Goal: Find contact information: Find contact information

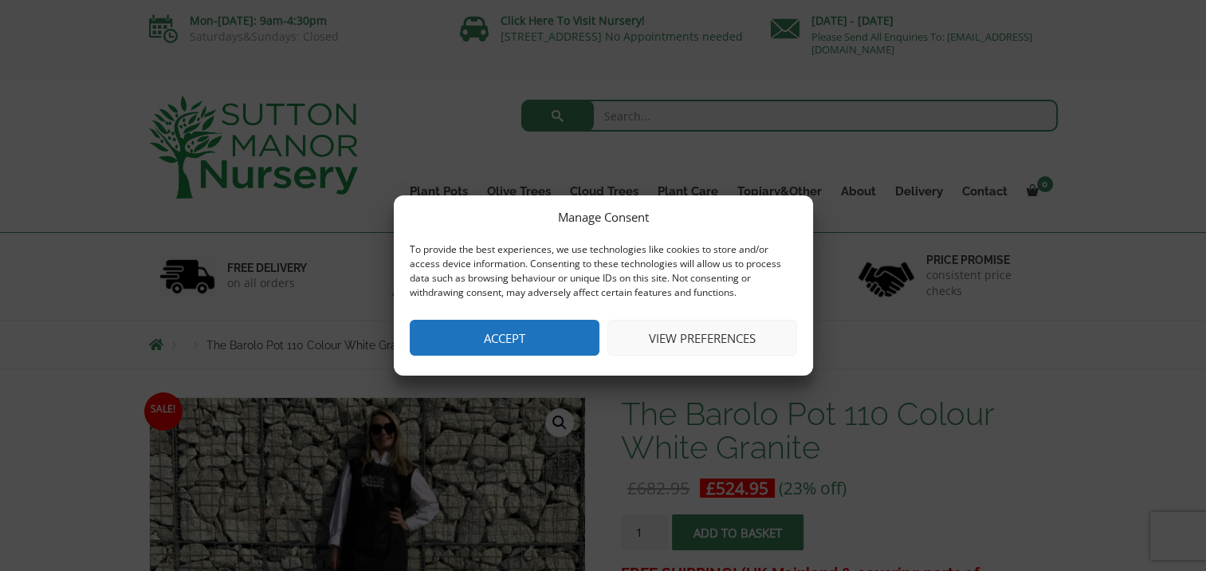
click at [535, 337] on button "Accept" at bounding box center [505, 338] width 190 height 36
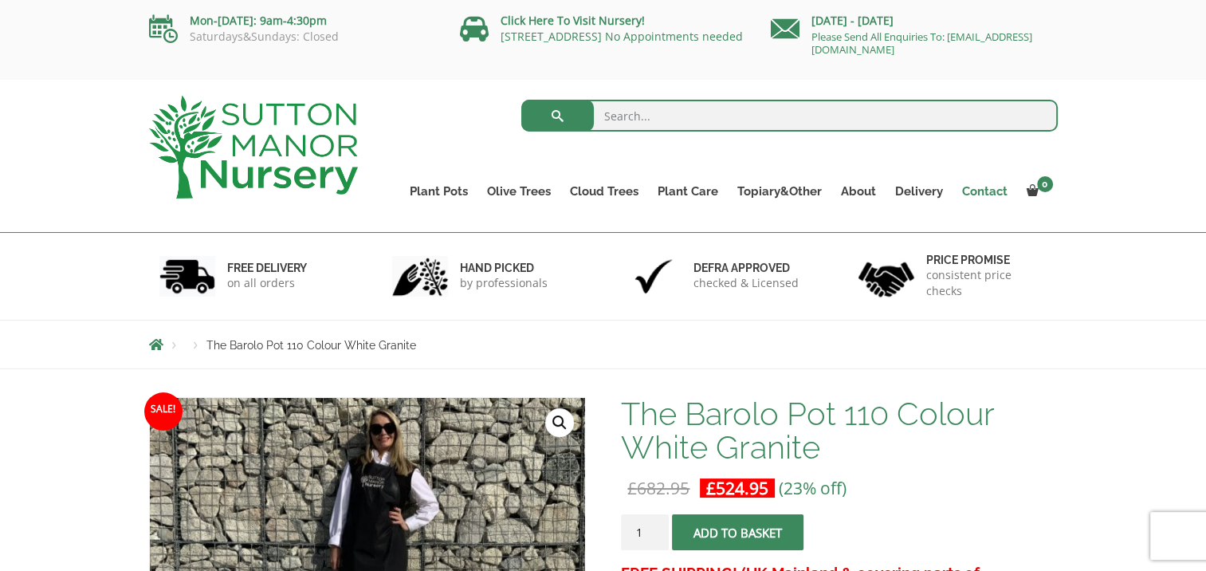
click at [981, 190] on link "Contact" at bounding box center [984, 191] width 65 height 22
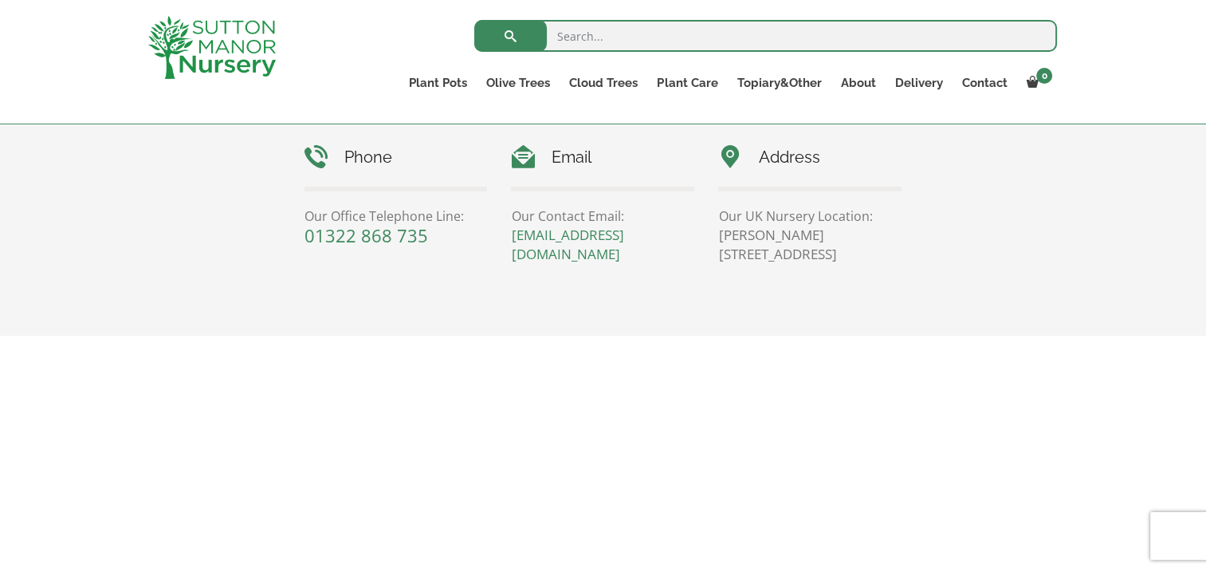
scroll to position [748, 0]
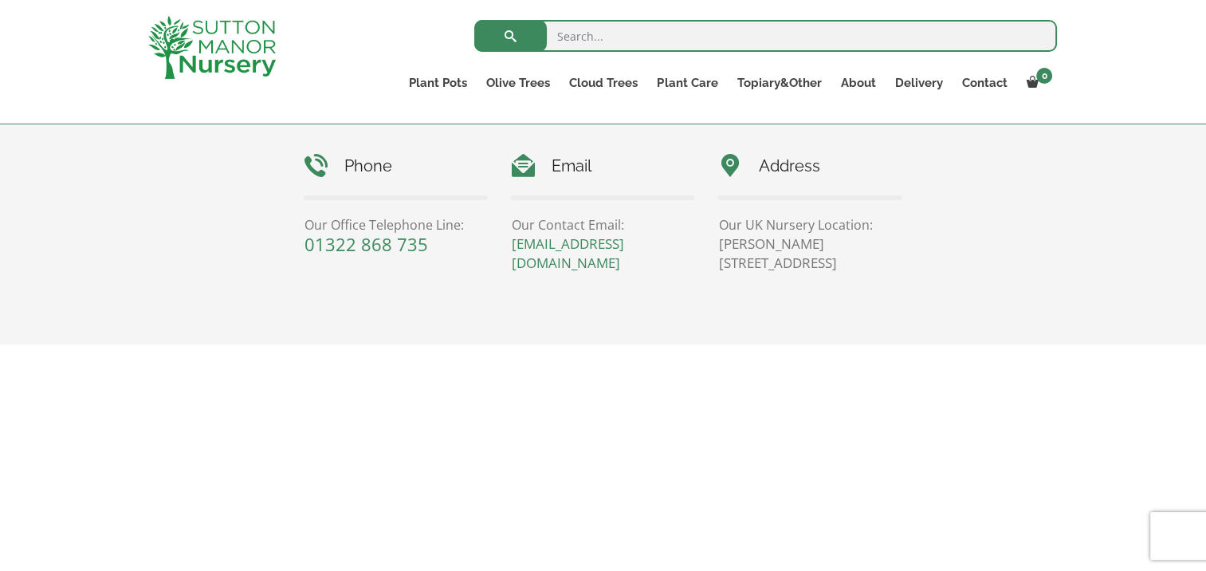
drag, startPoint x: 860, startPoint y: 268, endPoint x: 803, endPoint y: 268, distance: 56.6
click at [803, 268] on p "[PERSON_NAME][STREET_ADDRESS]" at bounding box center [809, 253] width 183 height 38
copy p "DA4 9HZ"
